Goal: Task Accomplishment & Management: Manage account settings

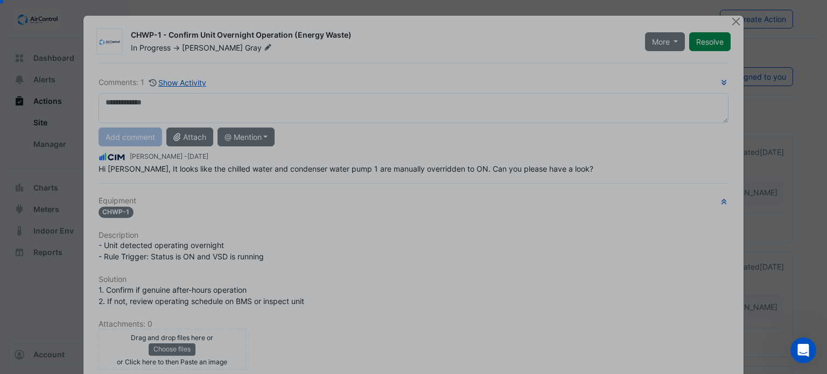
scroll to position [138, 0]
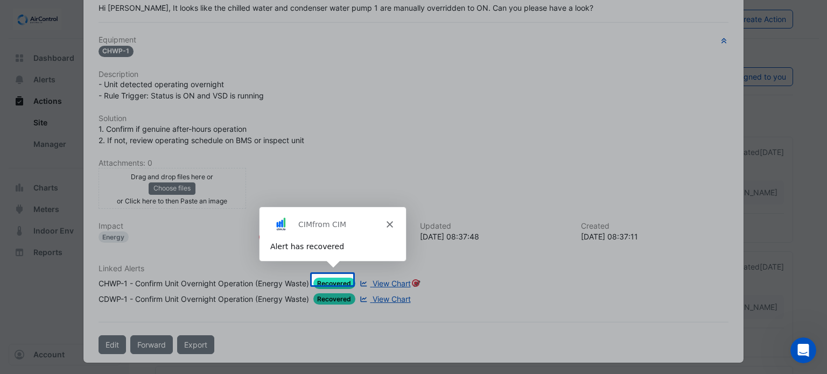
click at [393, 225] on div "CIM from CIM" at bounding box center [331, 224] width 146 height 34
click at [388, 225] on icon "Close" at bounding box center [389, 224] width 6 height 6
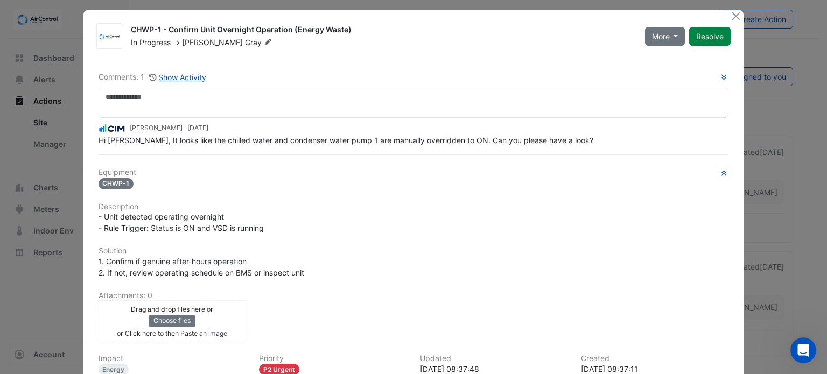
scroll to position [0, 0]
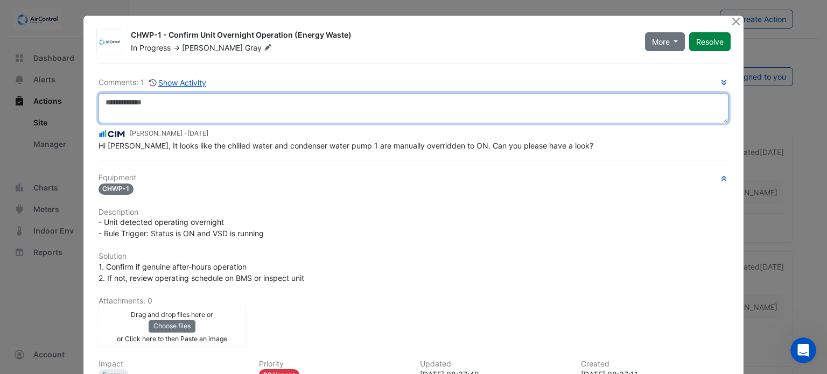
click at [155, 101] on textarea at bounding box center [414, 108] width 631 height 30
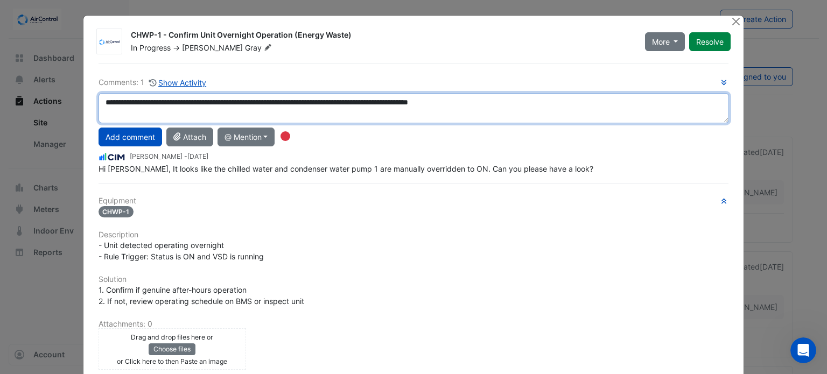
click at [142, 100] on textarea "**********" at bounding box center [414, 108] width 631 height 30
click at [348, 101] on textarea "**********" at bounding box center [414, 108] width 631 height 30
type textarea "**********"
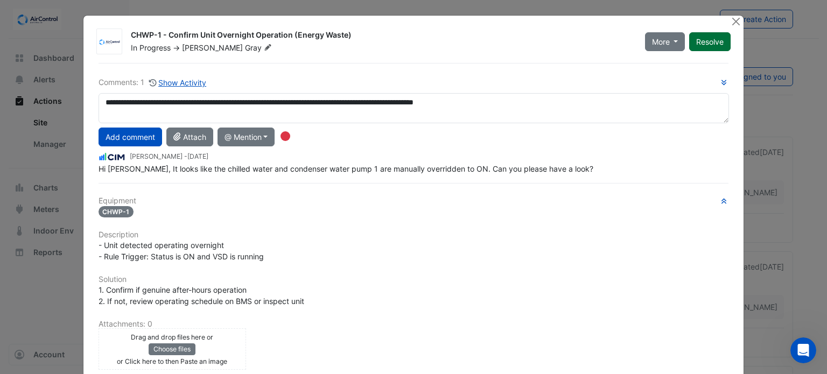
click at [715, 44] on button "Resolve" at bounding box center [709, 41] width 41 height 19
click at [730, 22] on button "Close" at bounding box center [735, 21] width 11 height 11
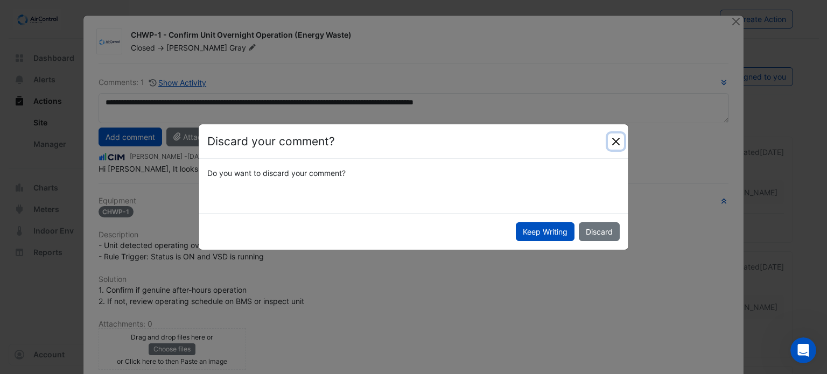
click at [617, 139] on button "Close" at bounding box center [616, 142] width 16 height 16
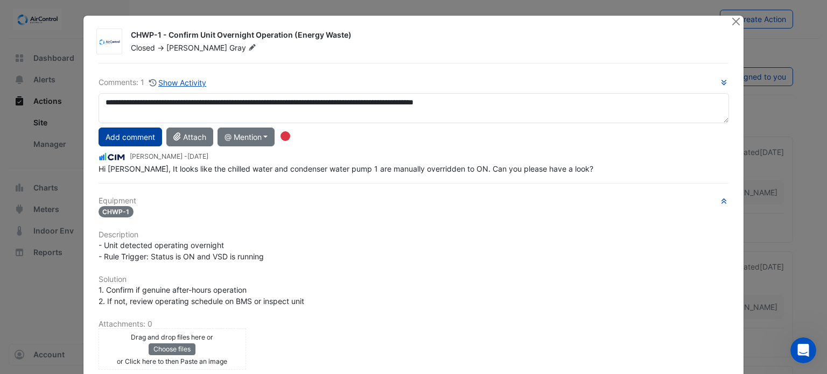
click at [141, 131] on button "Add comment" at bounding box center [131, 137] width 64 height 19
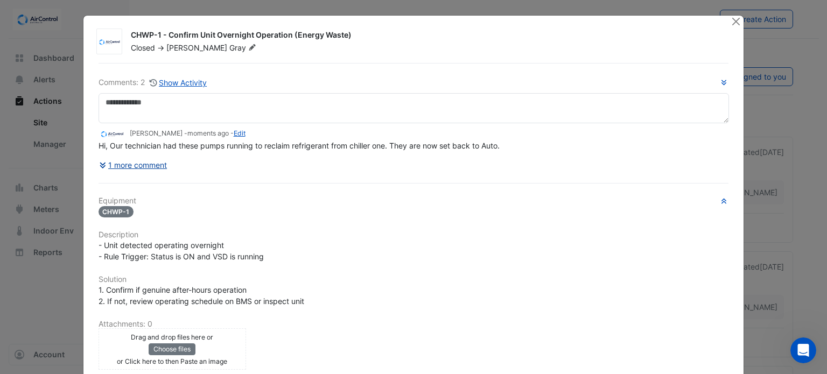
click at [135, 159] on button "1 more comment" at bounding box center [133, 165] width 69 height 19
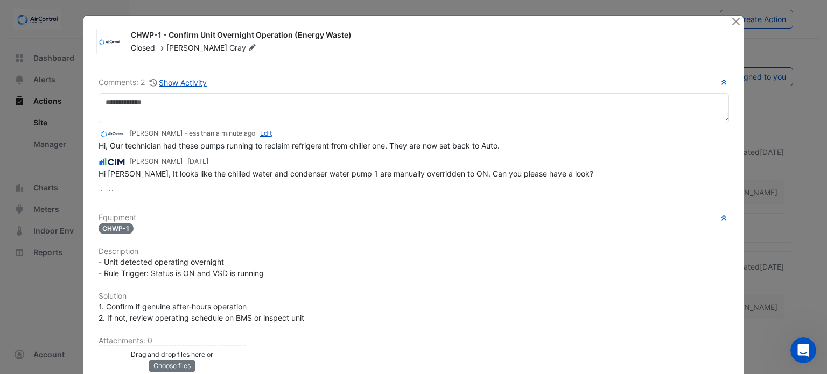
click at [314, 188] on div at bounding box center [414, 189] width 631 height 3
click at [733, 19] on button "Close" at bounding box center [735, 21] width 11 height 11
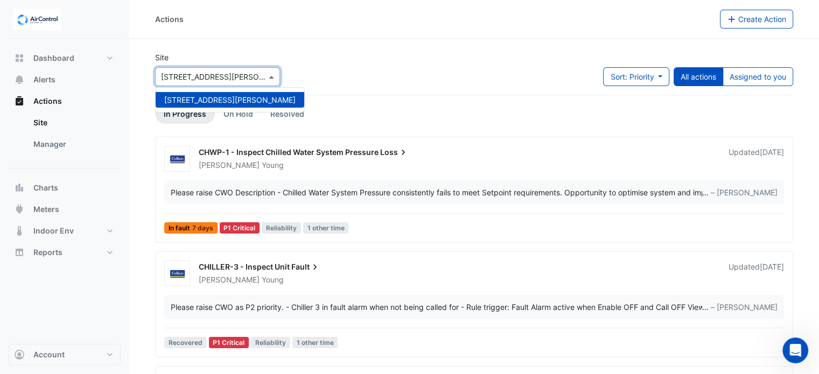
click at [262, 78] on div at bounding box center [218, 77] width 124 height 12
click at [239, 75] on input "text" at bounding box center [207, 77] width 92 height 11
drag, startPoint x: 239, startPoint y: 75, endPoint x: 376, endPoint y: 75, distance: 137.3
click at [376, 75] on div "Site × [STREET_ADDRESS][PERSON_NAME][GEOGRAPHIC_DATA][STREET_ADDRESS][PERSON_NA…" at bounding box center [474, 73] width 651 height 43
click at [376, 75] on div "Site × [STREET_ADDRESS][PERSON_NAME] Sort: Priority Priority Updated All action…" at bounding box center [474, 73] width 651 height 43
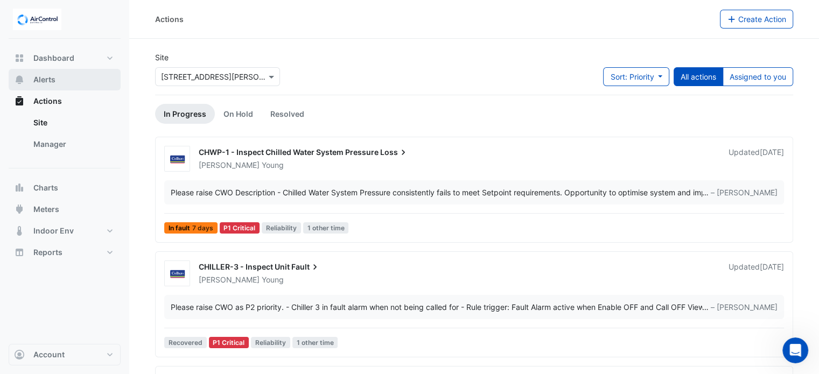
click at [54, 80] on span "Alerts" at bounding box center [44, 79] width 22 height 11
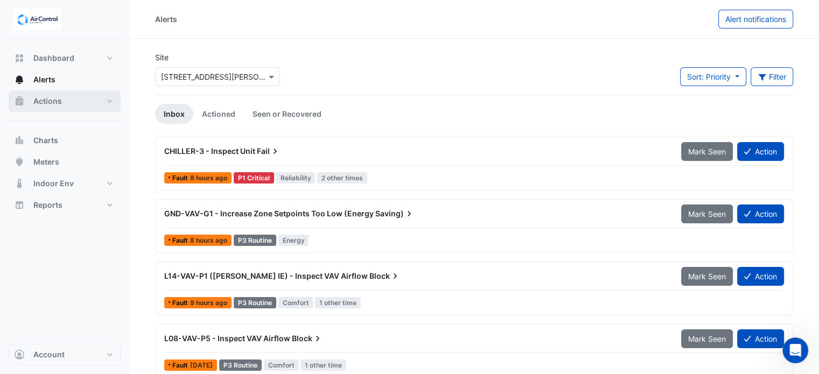
click at [52, 100] on span "Actions" at bounding box center [47, 101] width 29 height 11
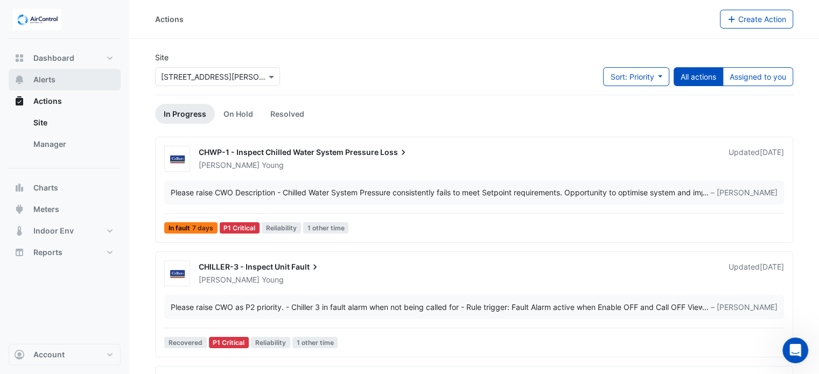
click at [58, 75] on button "Alerts" at bounding box center [65, 80] width 112 height 22
